Goal: Transaction & Acquisition: Purchase product/service

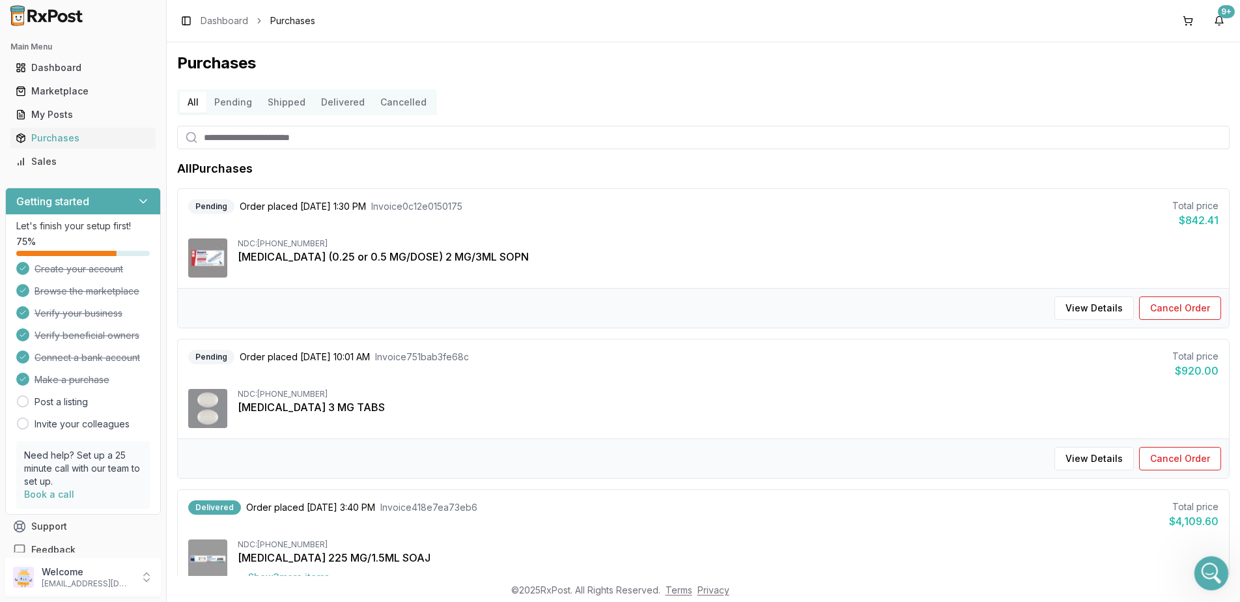
scroll to position [8698, 0]
drag, startPoint x: 1206, startPoint y: 565, endPoint x: 2343, endPoint y: 1061, distance: 1240.6
click at [1206, 565] on icon "Open Intercom Messenger" at bounding box center [1209, 571] width 21 height 21
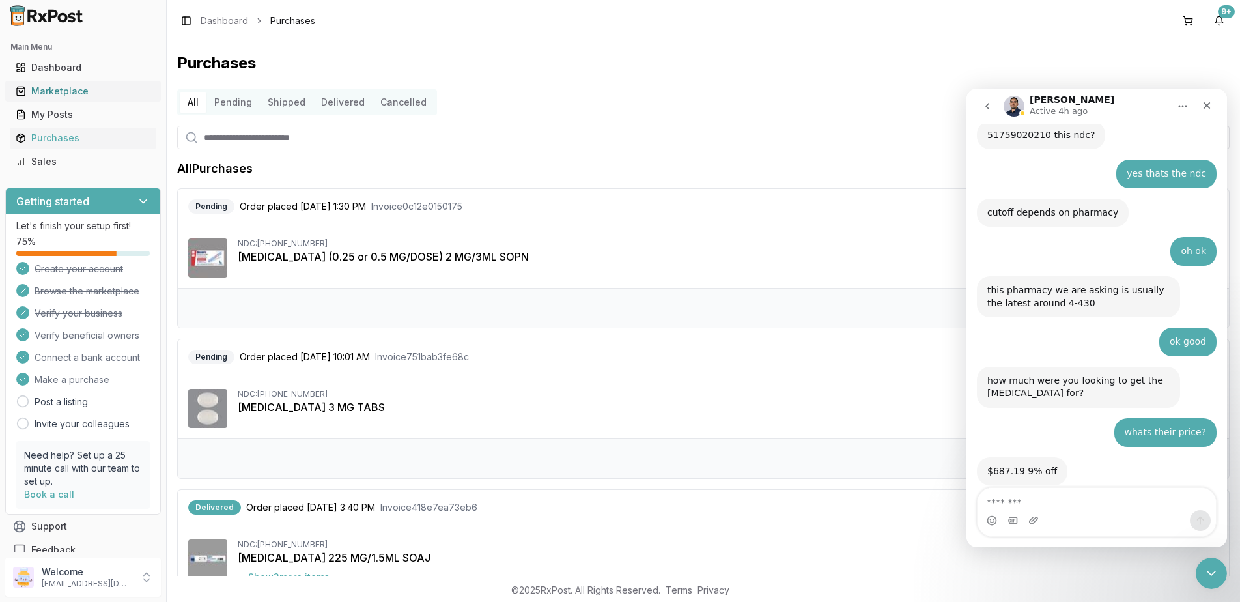
click at [74, 82] on link "Marketplace" at bounding box center [82, 90] width 145 height 23
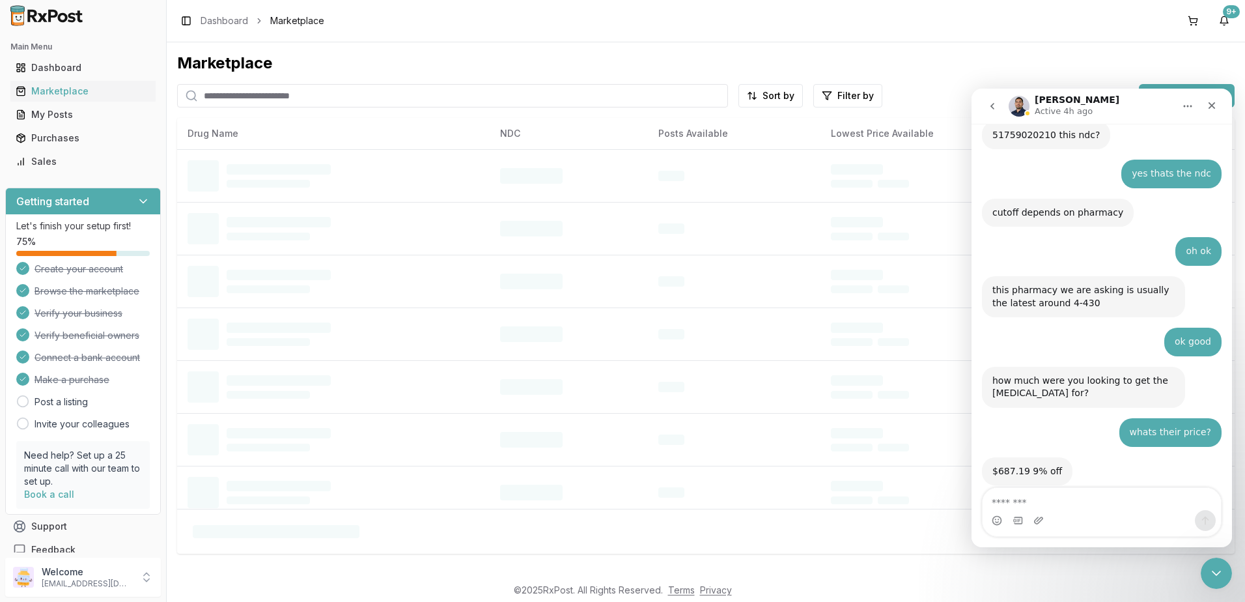
click at [400, 98] on input "search" at bounding box center [452, 95] width 551 height 23
type input "*******"
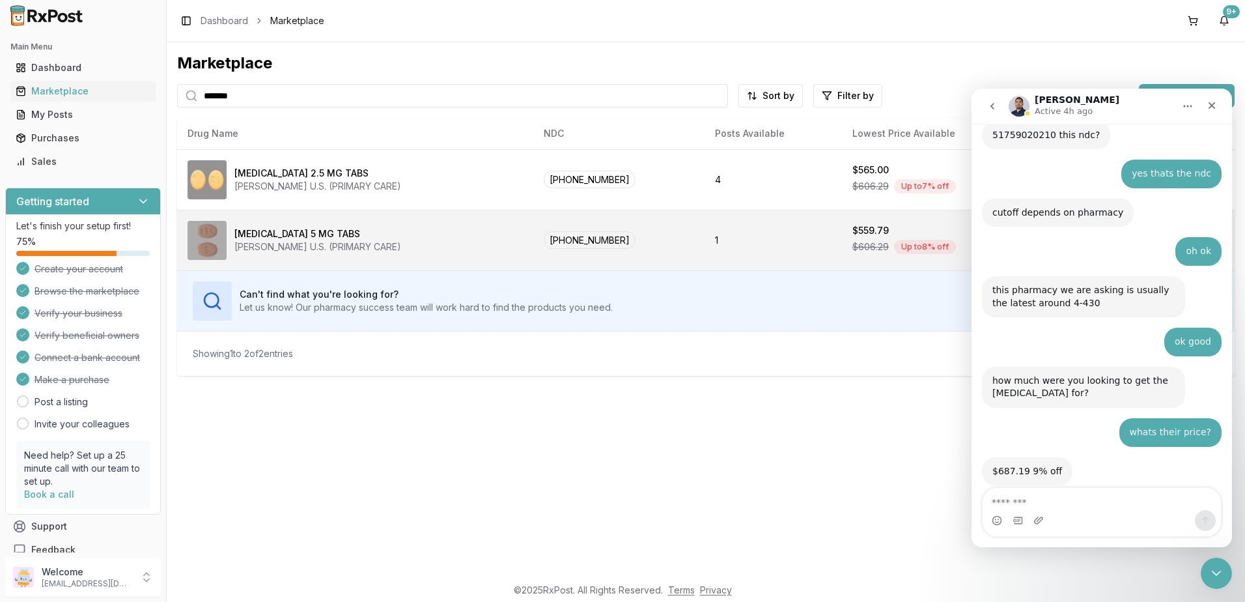
click at [771, 241] on td "1" at bounding box center [773, 240] width 137 height 61
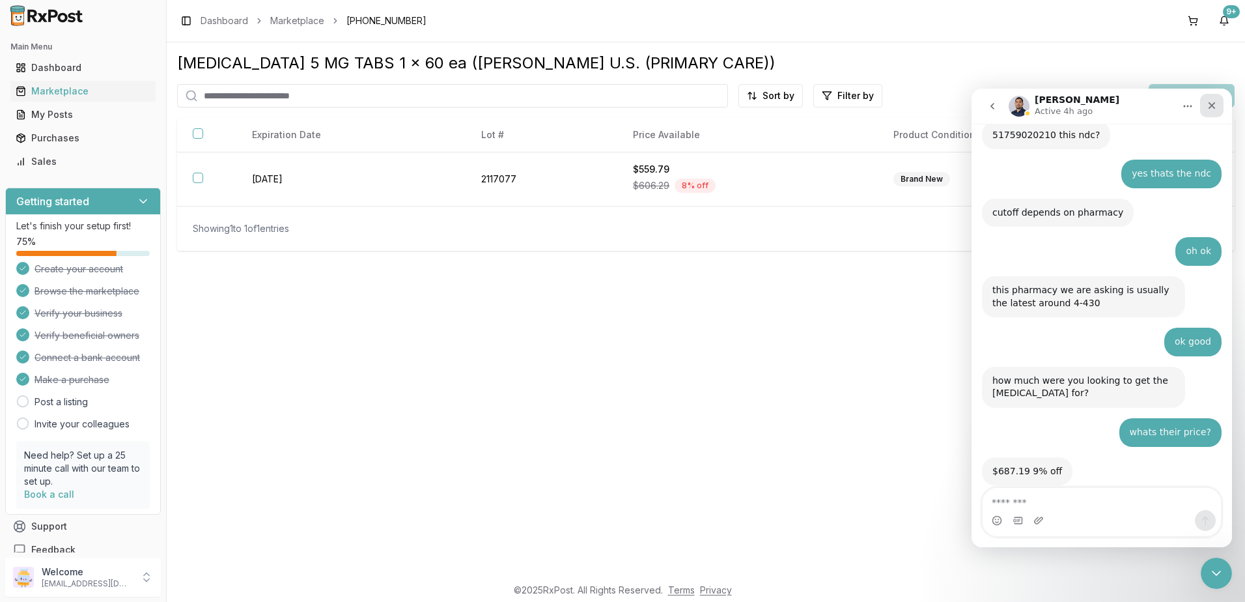
click at [1213, 105] on icon "Close" at bounding box center [1212, 105] width 10 height 10
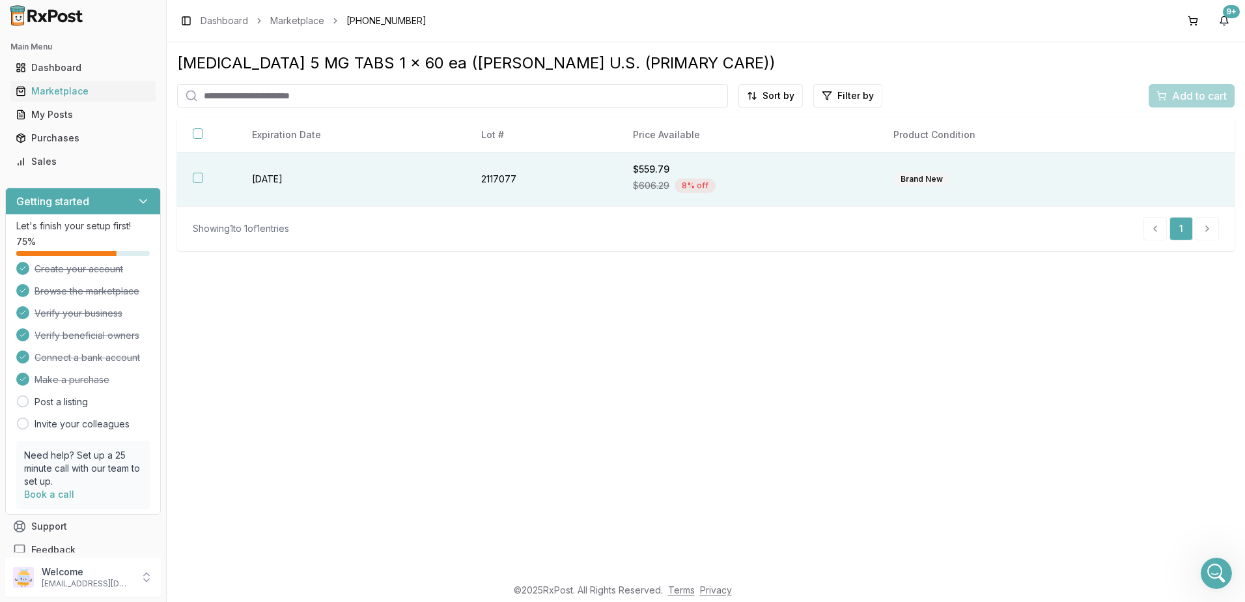
click at [826, 178] on div "$606.29 8 % off" at bounding box center [747, 186] width 229 height 20
click at [1198, 94] on span "Add to cart" at bounding box center [1199, 96] width 55 height 16
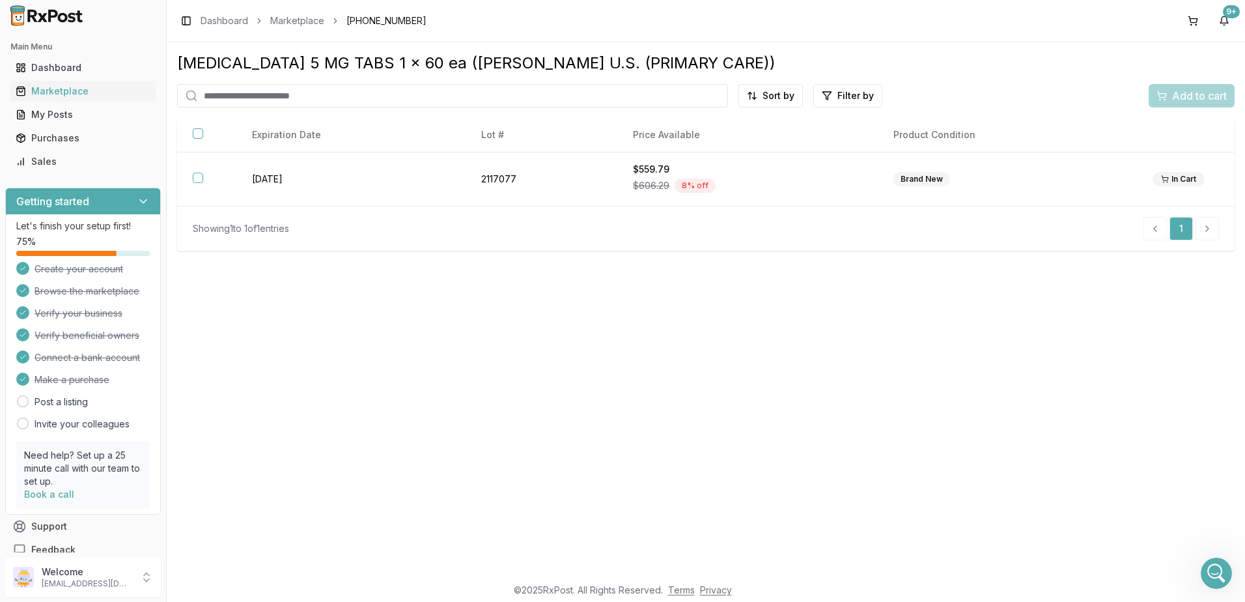
click at [1180, 95] on div "Add to cart" at bounding box center [1192, 95] width 86 height 23
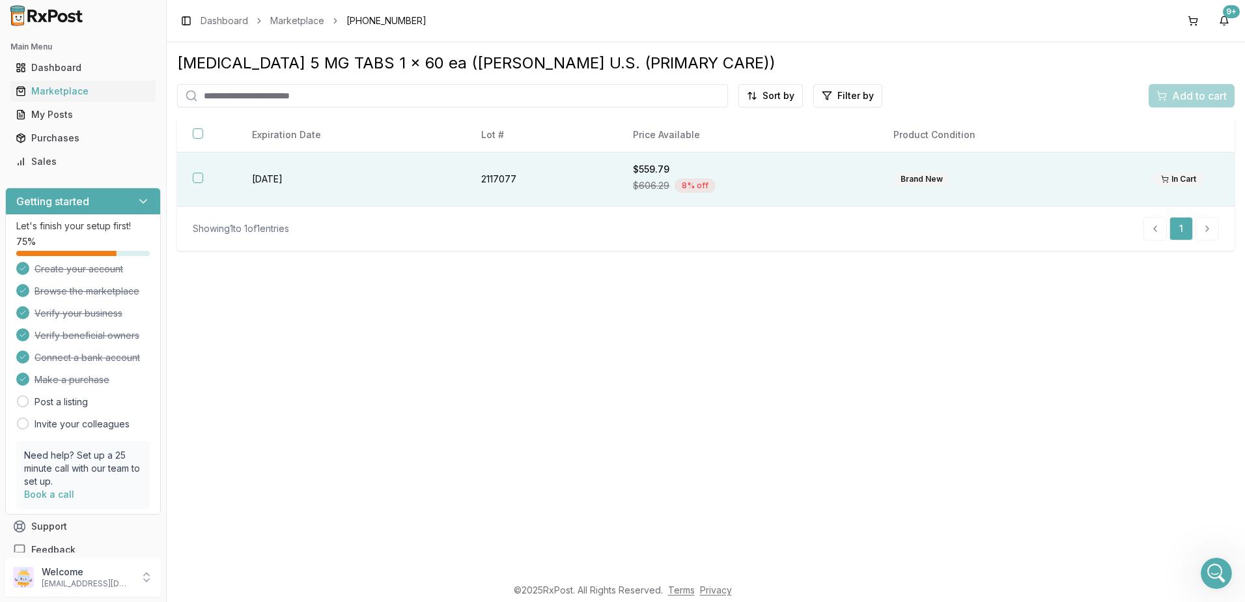
click at [766, 188] on div "$606.29 8 % off" at bounding box center [747, 186] width 229 height 20
click at [1193, 12] on button at bounding box center [1193, 20] width 21 height 21
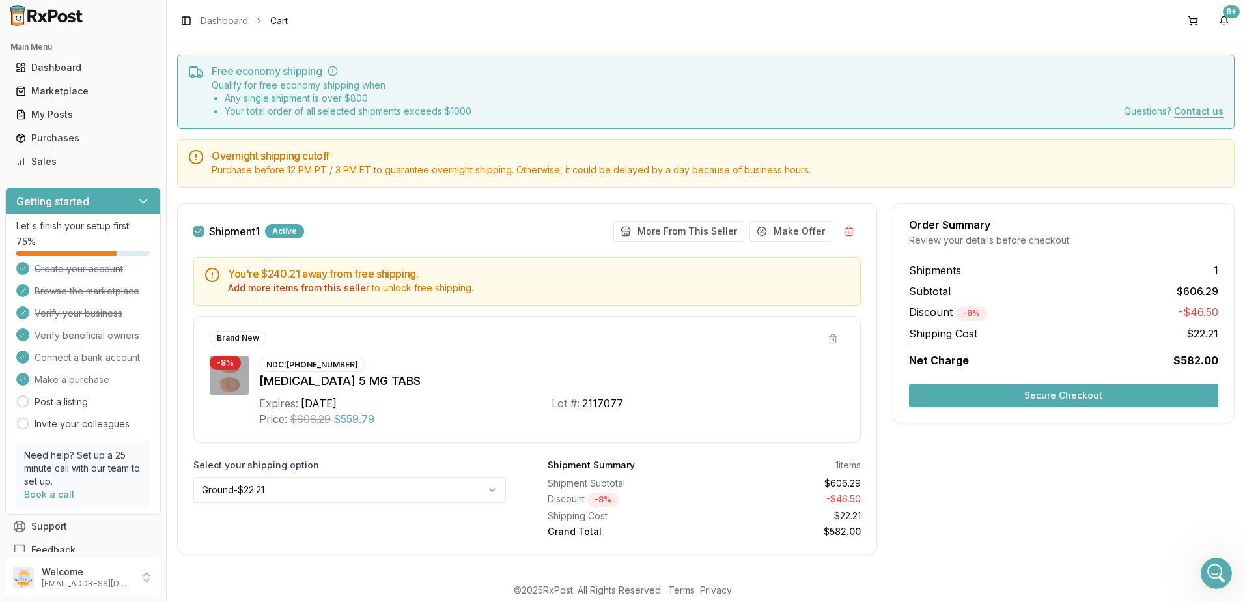
scroll to position [44, 0]
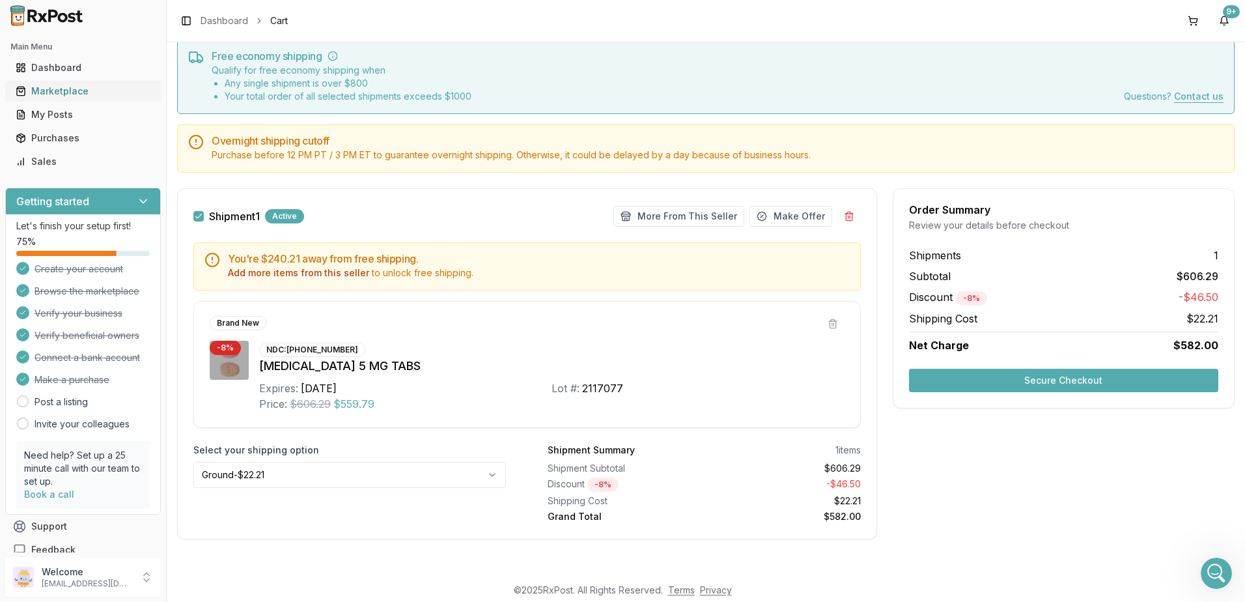
click at [48, 89] on div "Marketplace" at bounding box center [83, 91] width 135 height 13
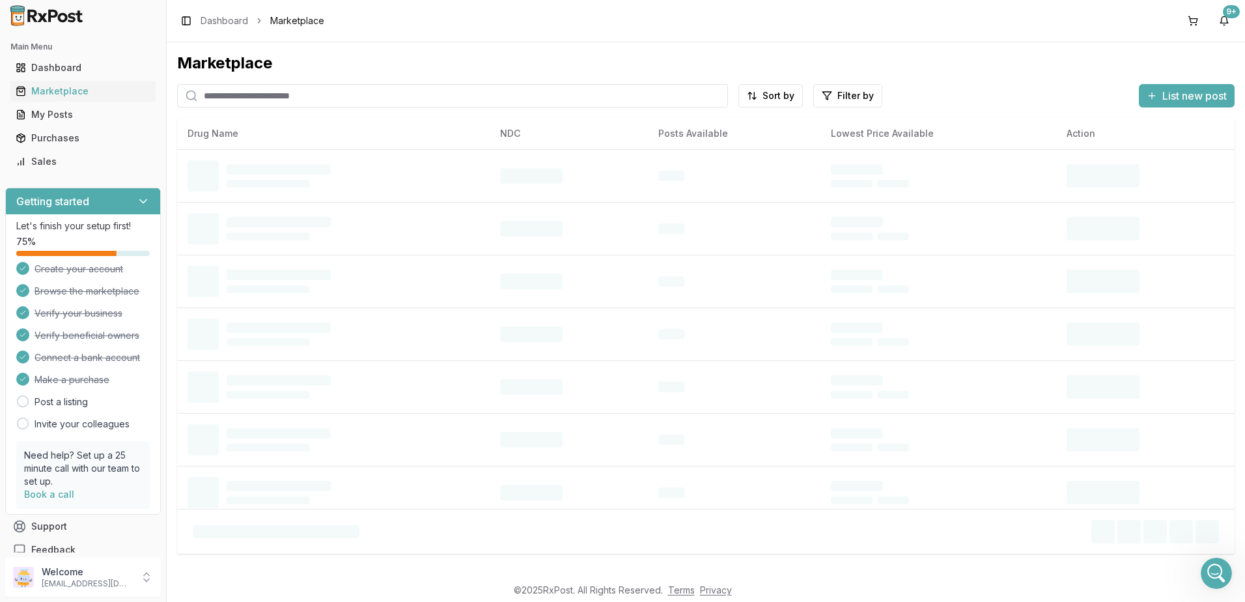
click at [390, 97] on input "search" at bounding box center [452, 95] width 551 height 23
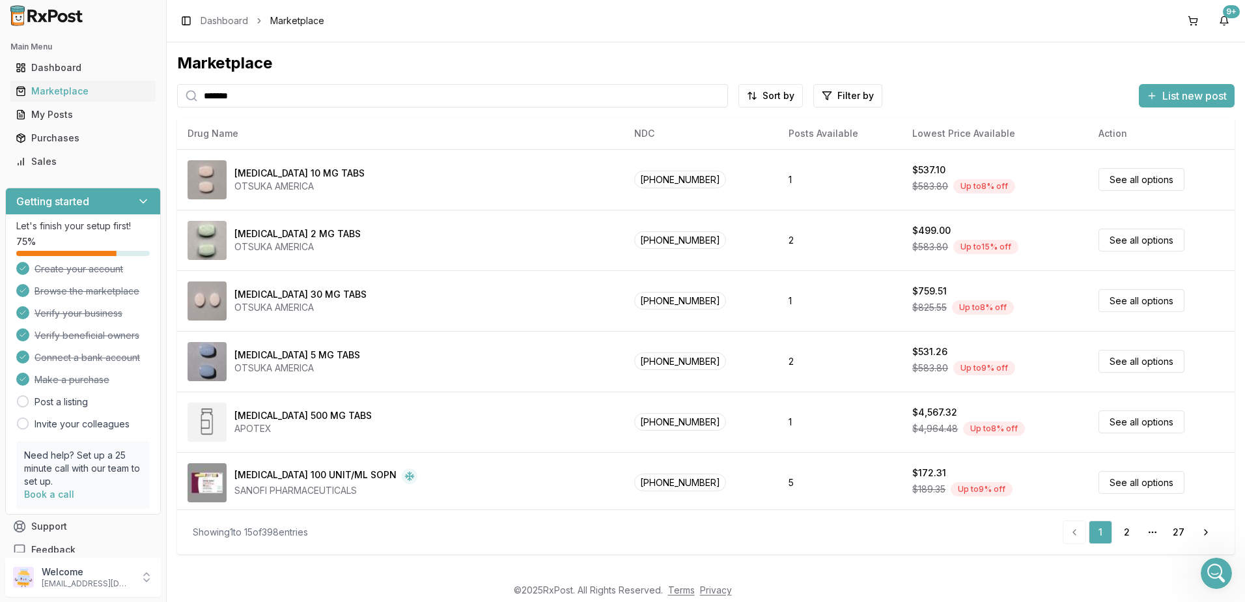
type input "*******"
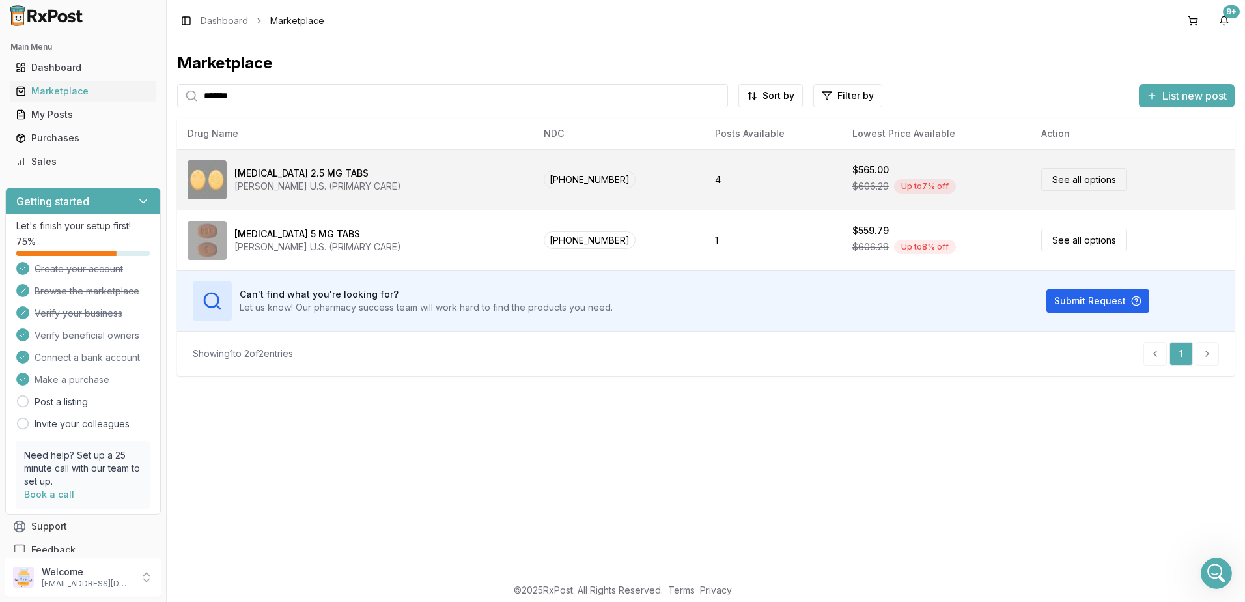
click at [490, 178] on div "[MEDICAL_DATA] 2.5 MG TABS [PERSON_NAME] U.S. (PRIMARY CARE)" at bounding box center [355, 179] width 335 height 39
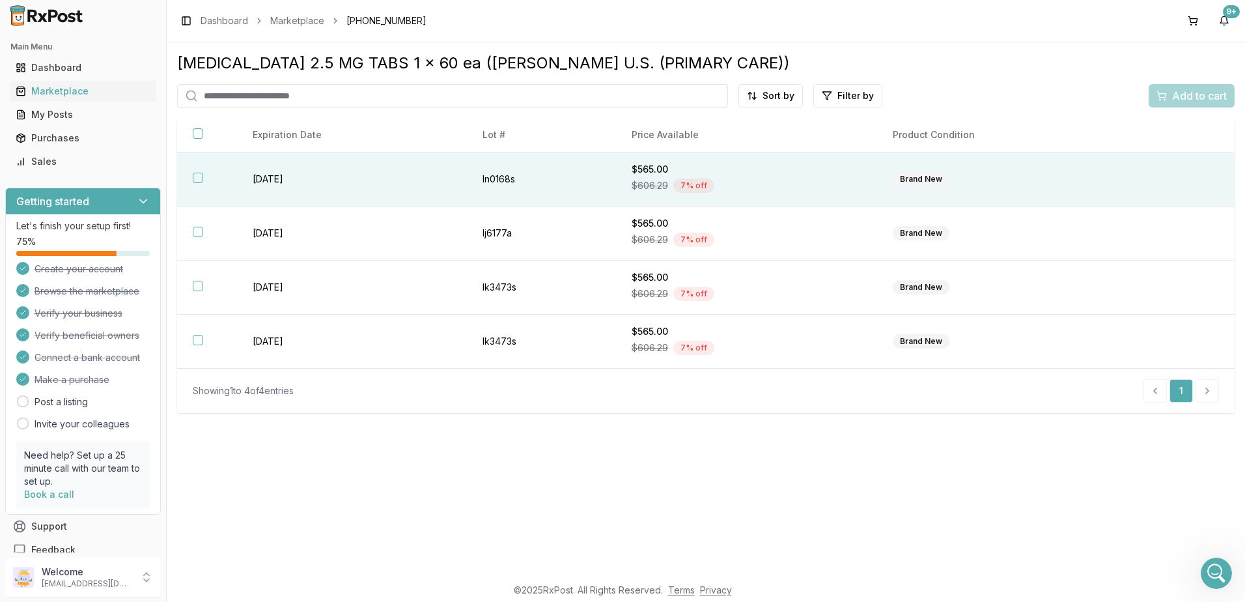
click at [804, 188] on div "$606.29 7 % off" at bounding box center [747, 186] width 230 height 20
click at [1209, 91] on span "Add to cart" at bounding box center [1199, 96] width 55 height 16
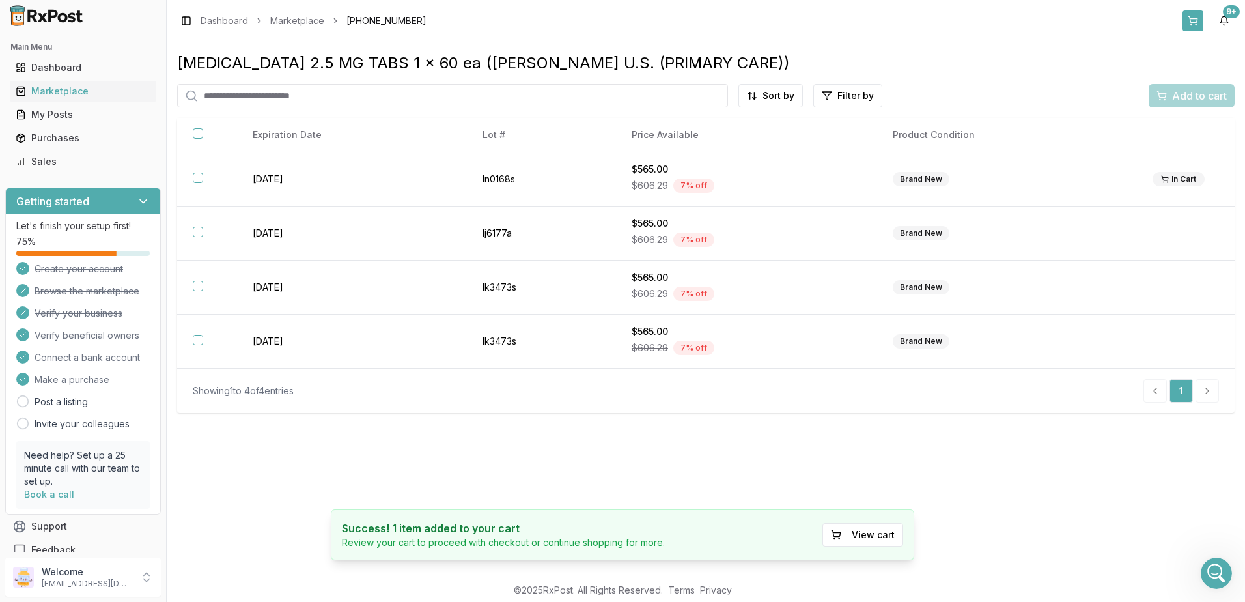
click at [1194, 18] on button at bounding box center [1193, 20] width 21 height 21
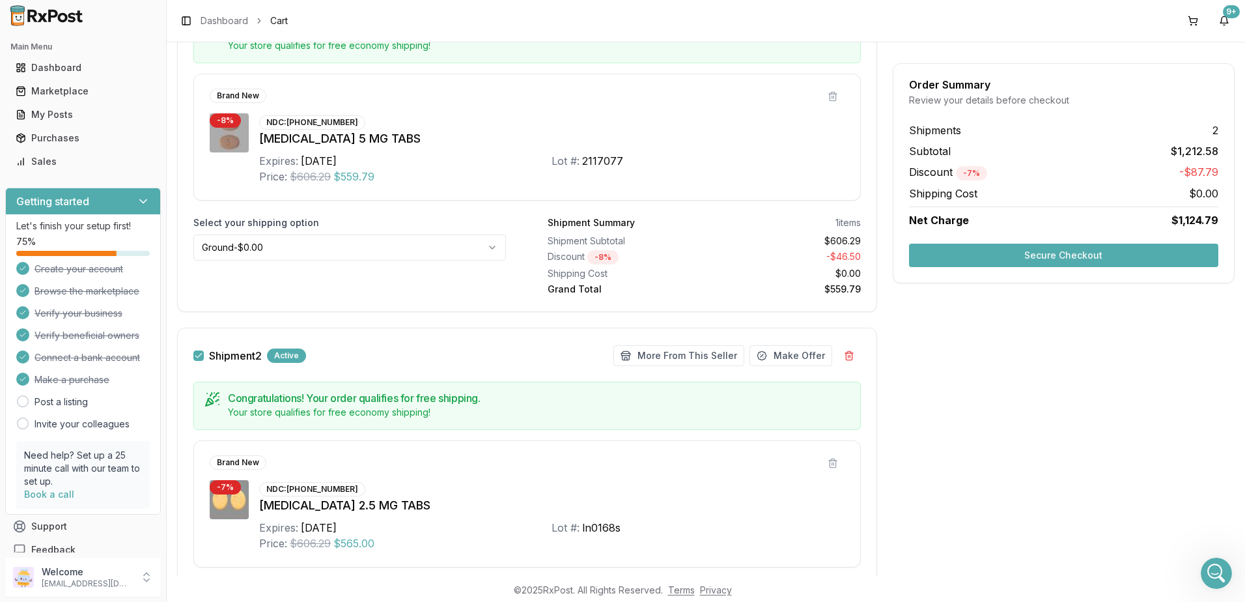
scroll to position [150, 0]
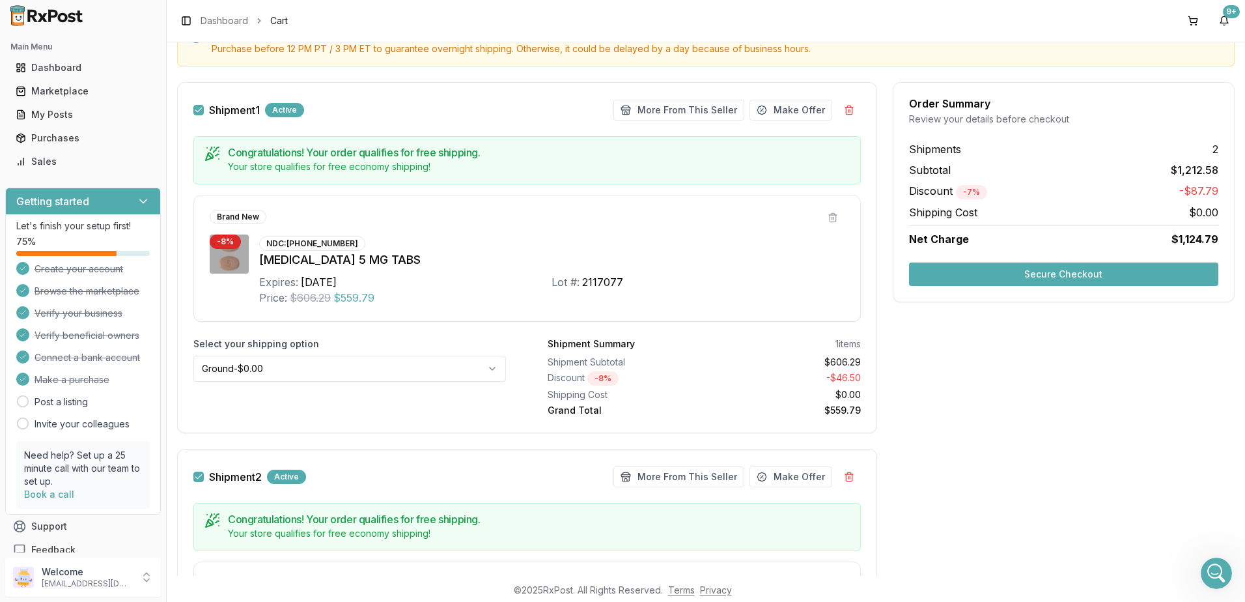
click at [1055, 272] on button "Secure Checkout" at bounding box center [1063, 273] width 309 height 23
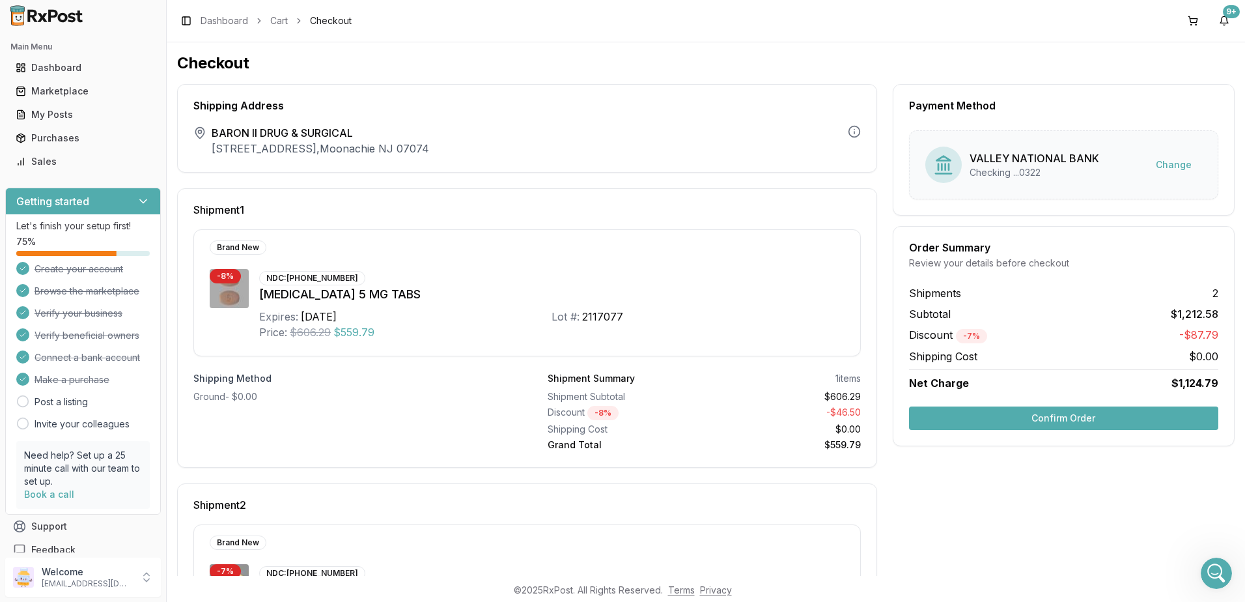
click at [1048, 428] on button "Confirm Order" at bounding box center [1063, 417] width 309 height 23
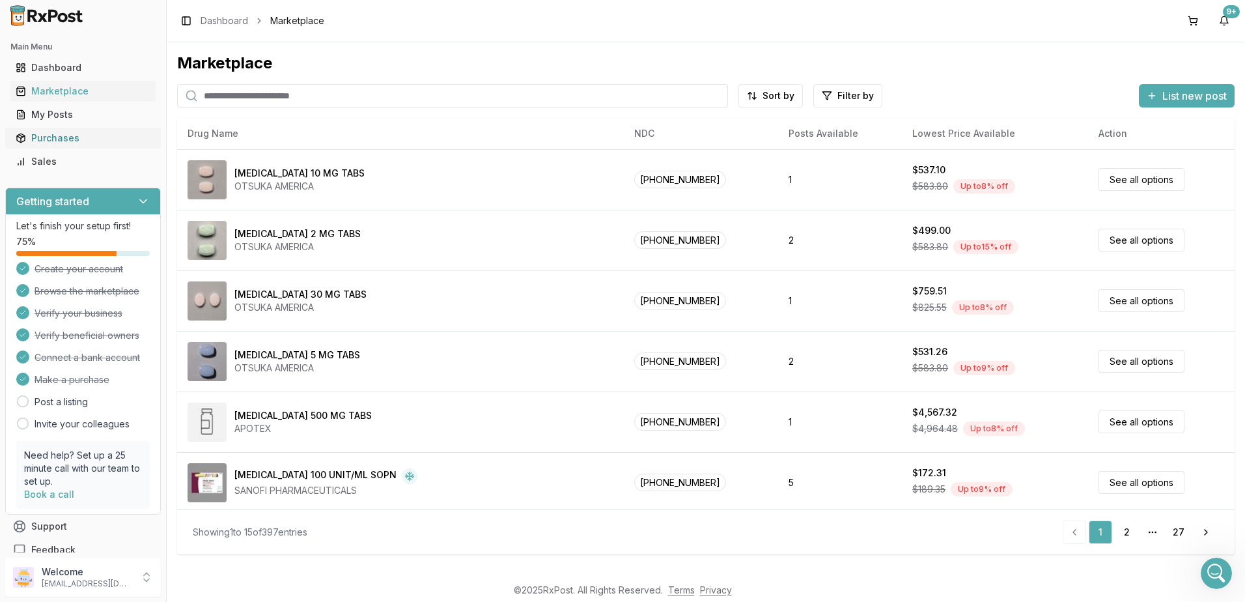
drag, startPoint x: 44, startPoint y: 140, endPoint x: 86, endPoint y: 143, distance: 41.8
click at [44, 140] on div "Purchases" at bounding box center [83, 138] width 135 height 13
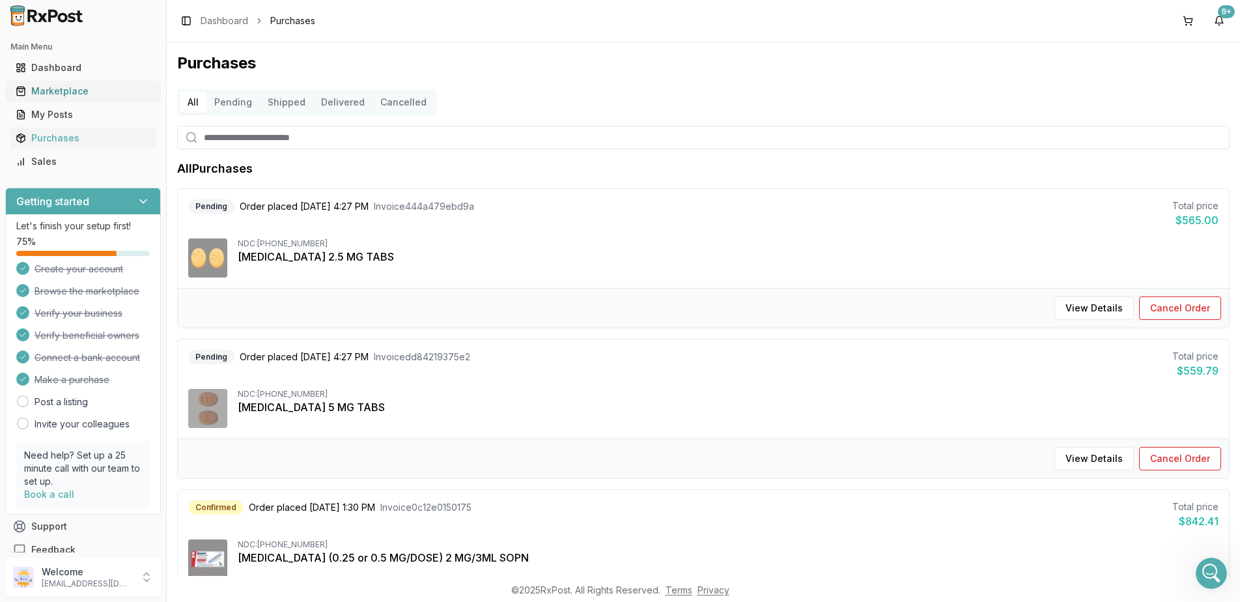
click at [63, 86] on div "Marketplace" at bounding box center [83, 91] width 135 height 13
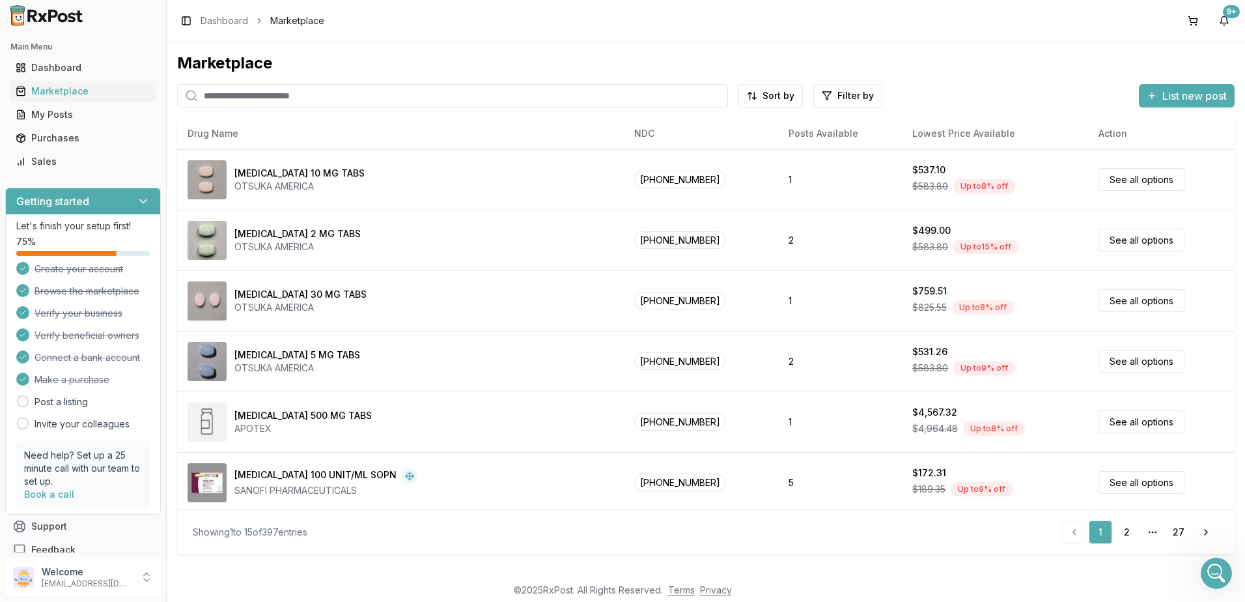
click at [373, 92] on input "search" at bounding box center [452, 95] width 551 height 23
type input "********"
